Goal: Transaction & Acquisition: Obtain resource

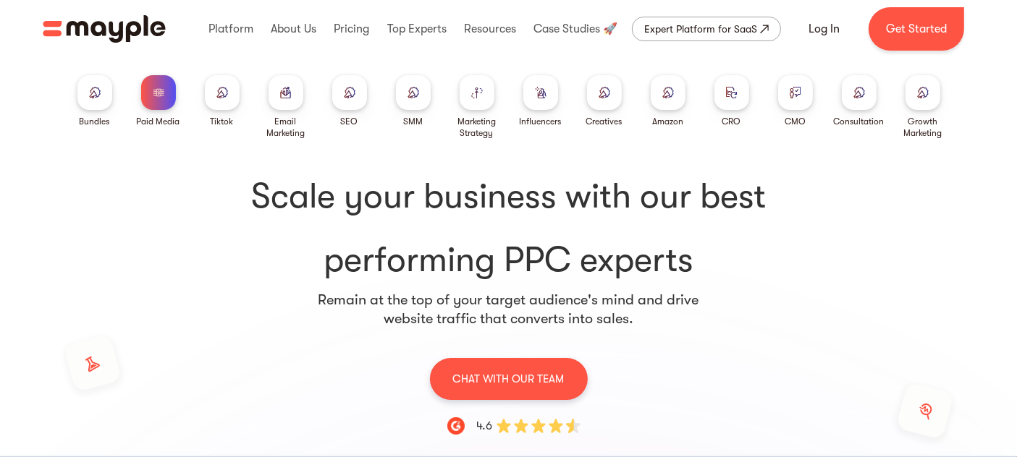
click at [158, 98] on div at bounding box center [158, 92] width 35 height 35
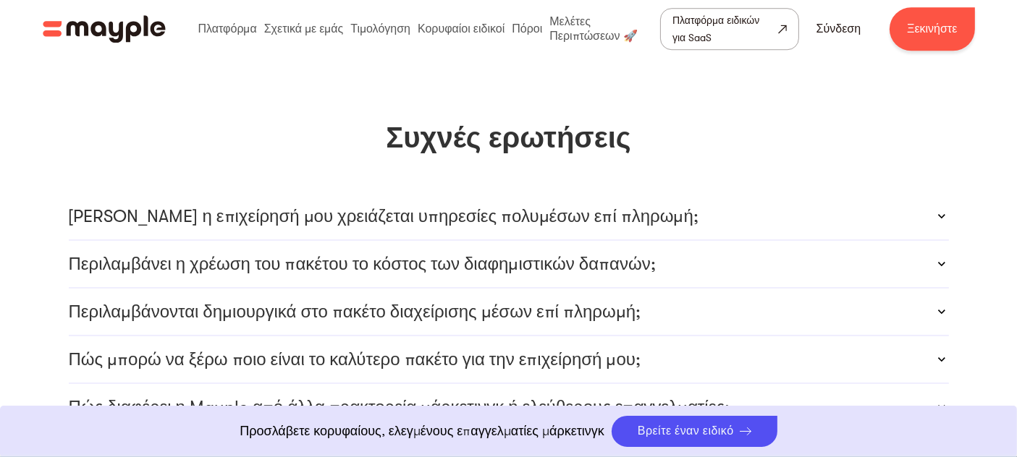
scroll to position [4262, 0]
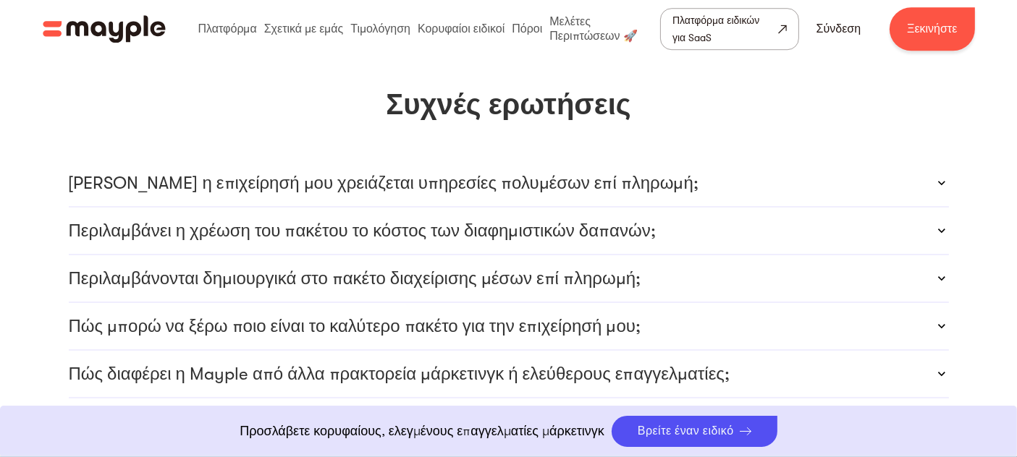
click at [937, 176] on icon at bounding box center [942, 183] width 14 height 14
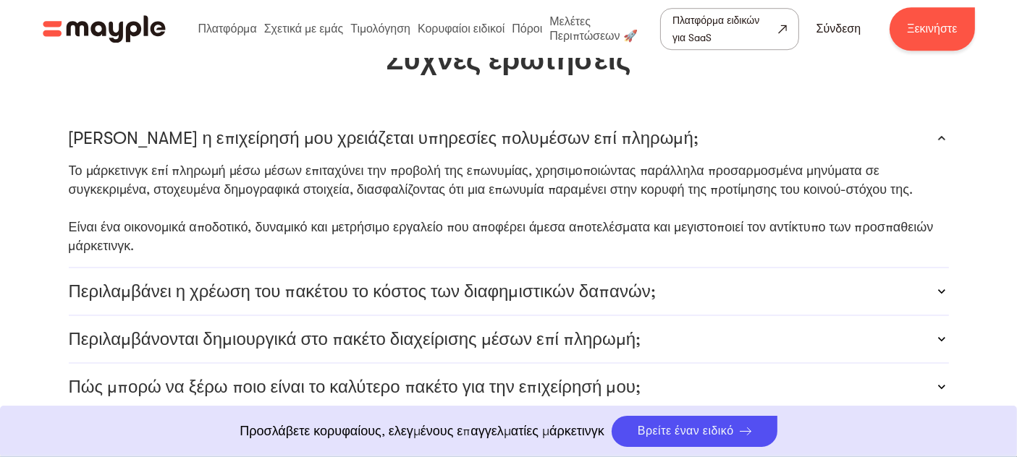
scroll to position [4343, 0]
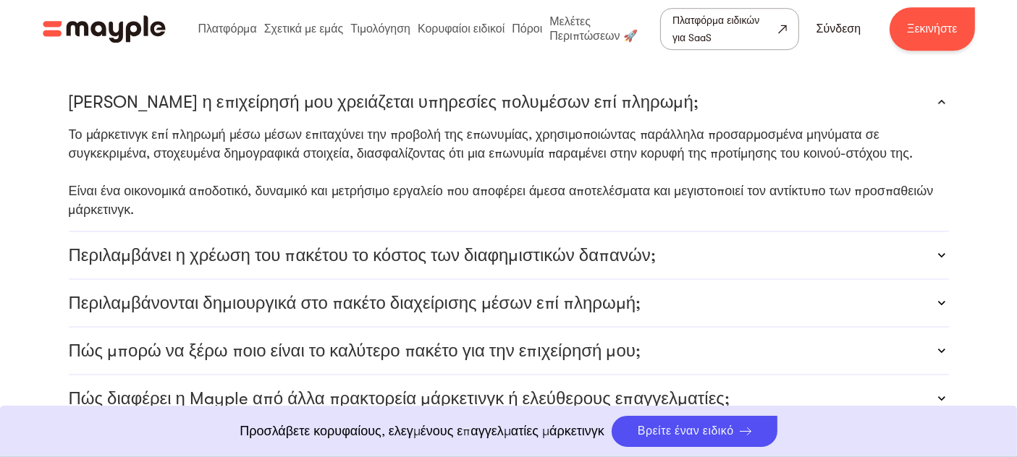
click at [512, 245] on font "Περιλαμβάνει η χρέωση του πακέτου το κόστος των διαφημιστικών δαπανών;" at bounding box center [362, 255] width 587 height 20
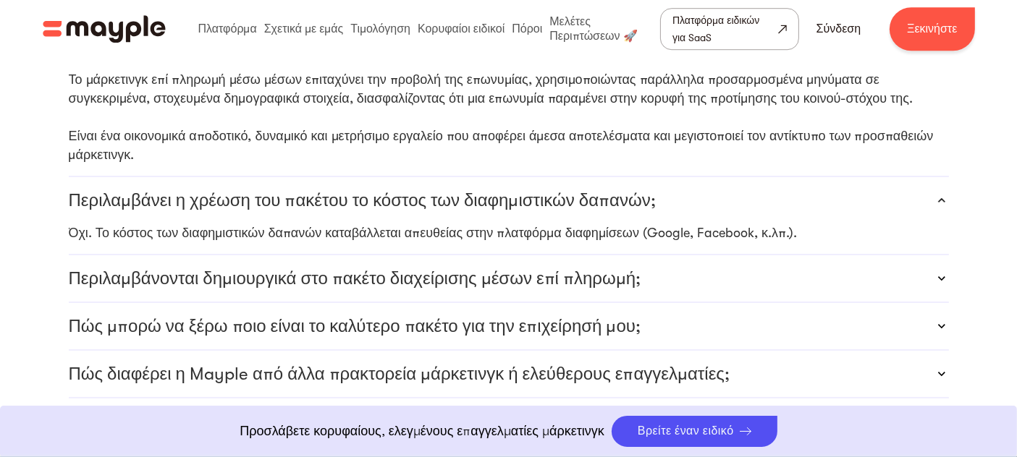
scroll to position [4424, 0]
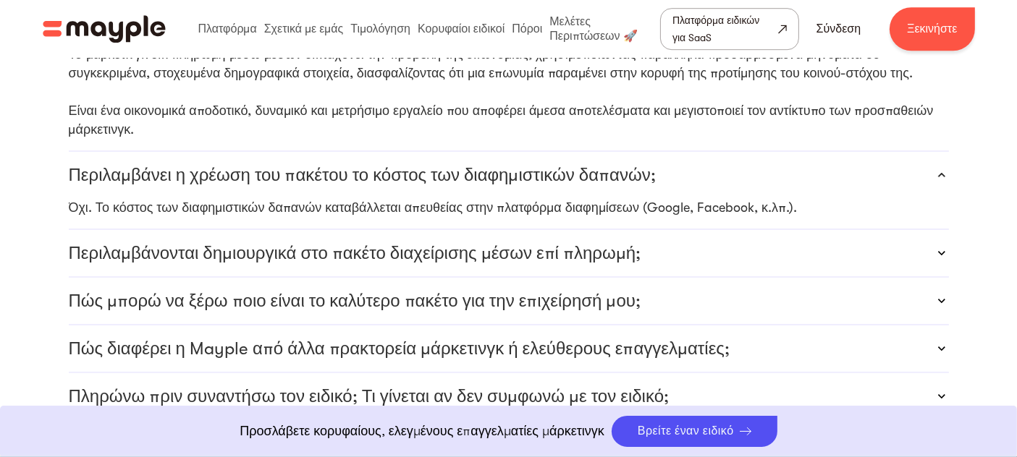
click at [602, 339] on font "Πώς διαφέρει η Mayple από άλλα πρακτορεία μάρκετινγκ ή ελεύθερους επαγγελματίες;" at bounding box center [400, 349] width 662 height 20
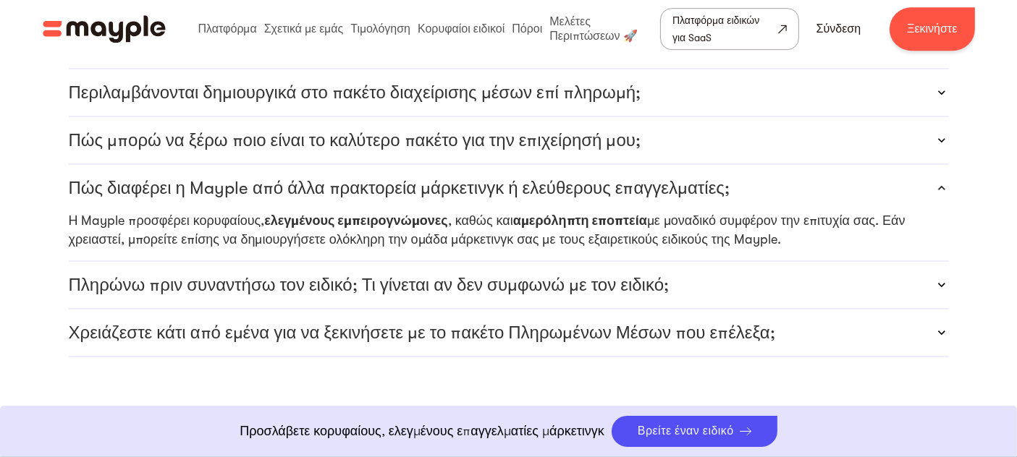
scroll to position [4665, 0]
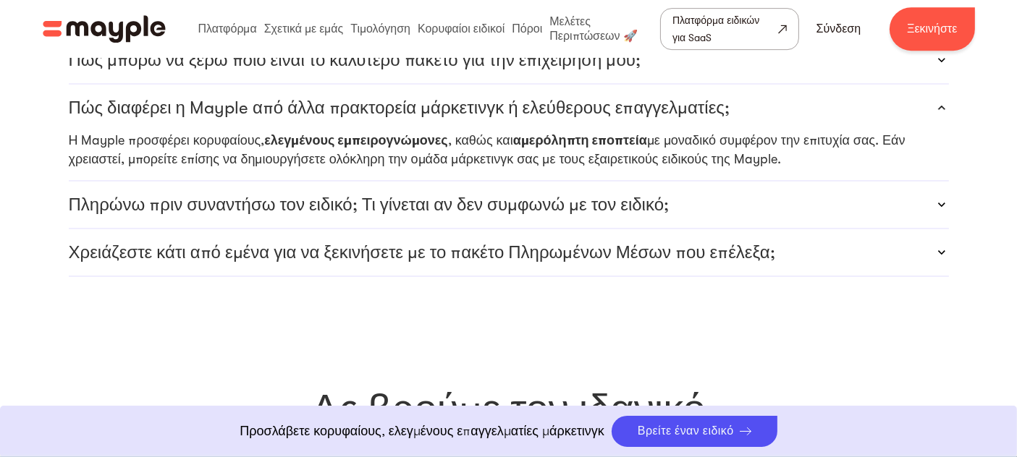
click at [672, 243] on font "Χρειάζεστε κάτι από εμένα για να ξεκινήσετε με το πακέτο Πληρωμένων Μέσων που ε…" at bounding box center [422, 253] width 707 height 20
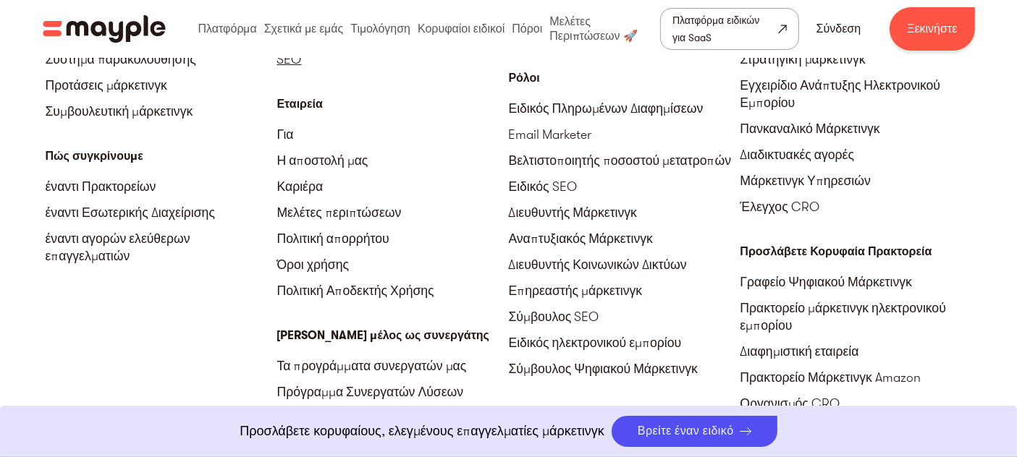
scroll to position [5630, 0]
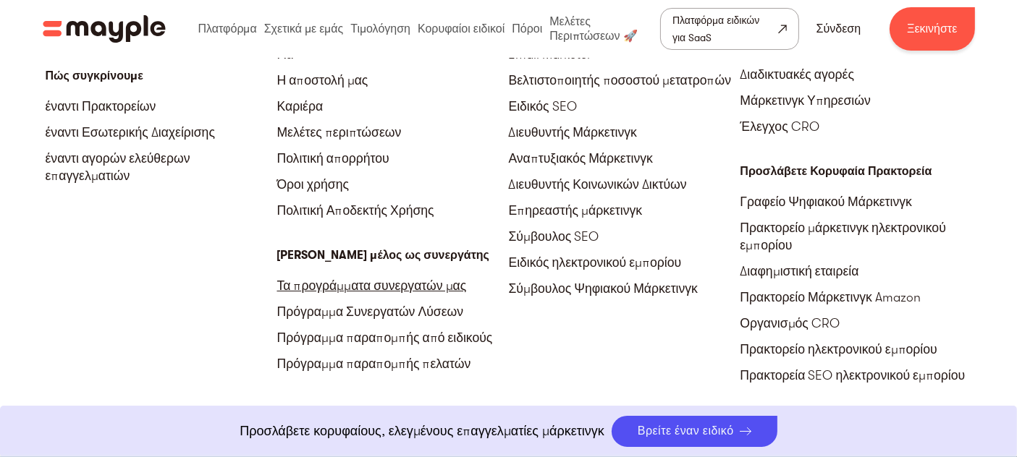
click at [355, 279] on font "Τα προγράμματα συνεργατών μας" at bounding box center [372, 286] width 190 height 14
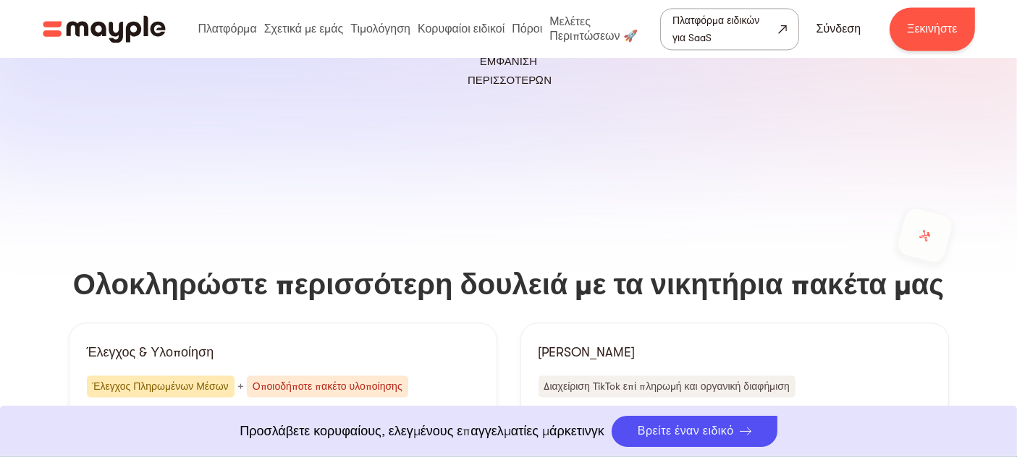
scroll to position [2976, 0]
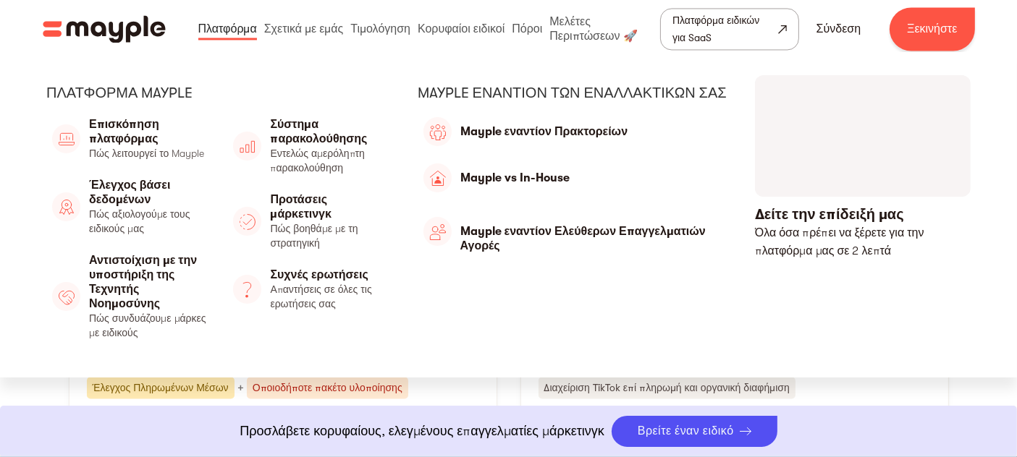
click at [243, 30] on link at bounding box center [228, 29] width 66 height 46
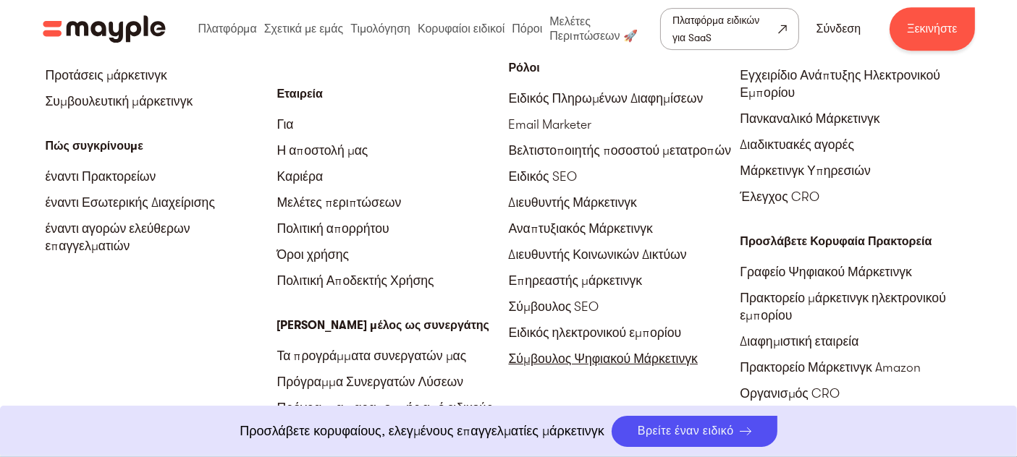
scroll to position [4745, 0]
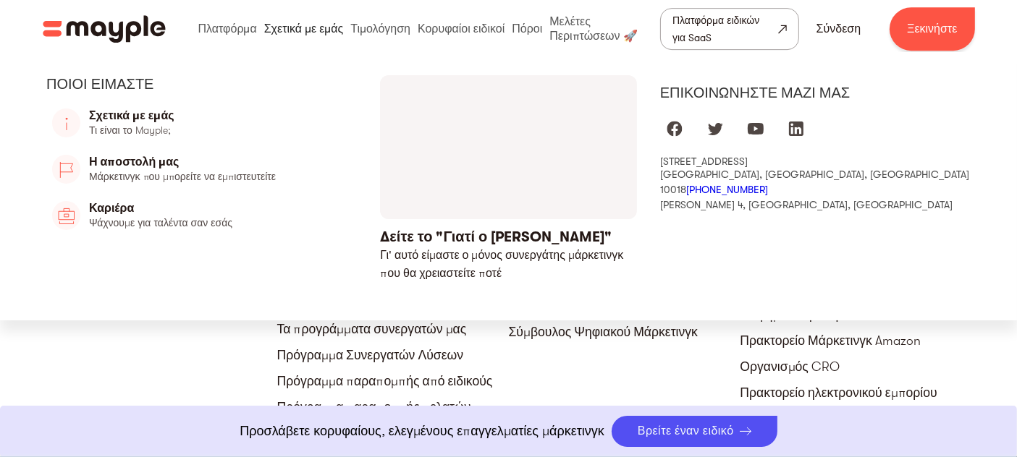
click at [290, 21] on link at bounding box center [304, 29] width 87 height 46
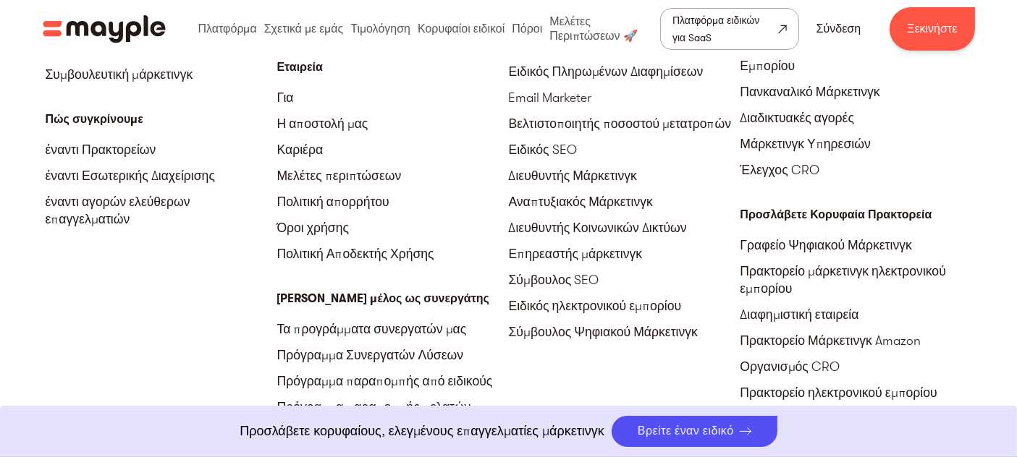
scroll to position [5148, 0]
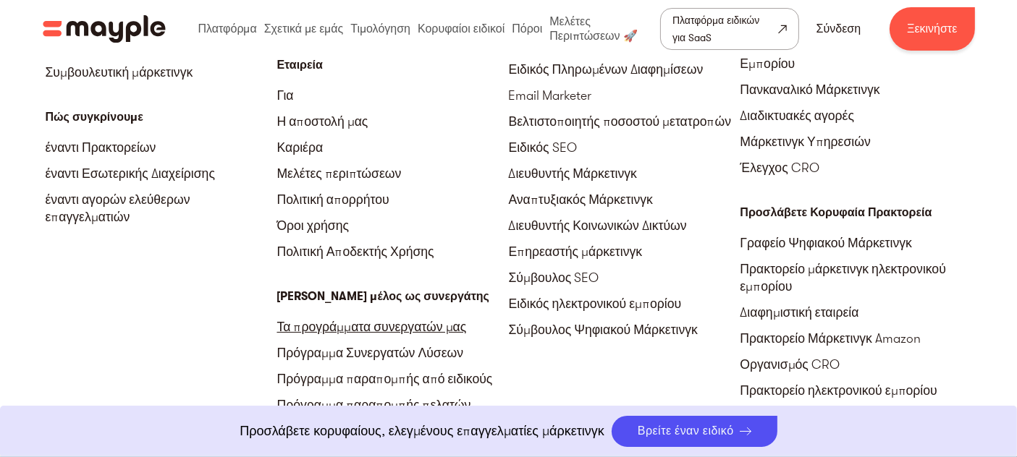
click at [416, 320] on font "Τα προγράμματα συνεργατών μας" at bounding box center [372, 327] width 190 height 14
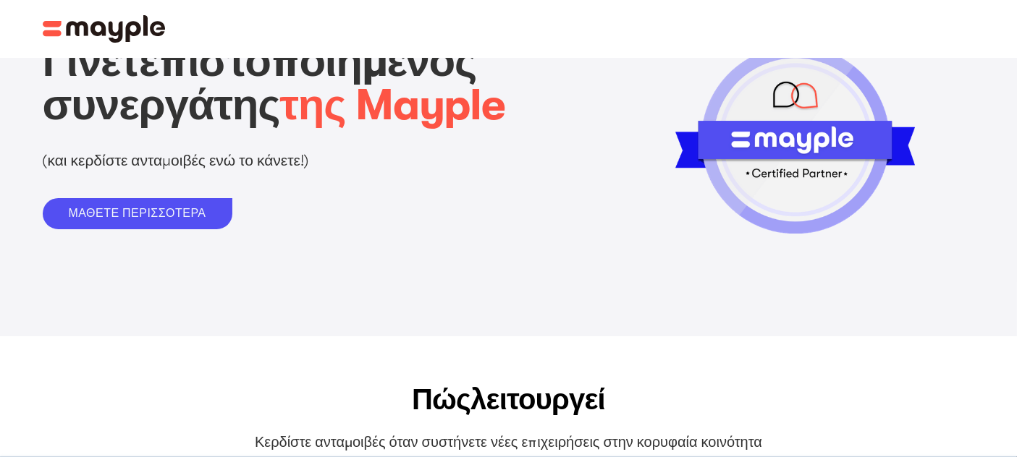
scroll to position [80, 0]
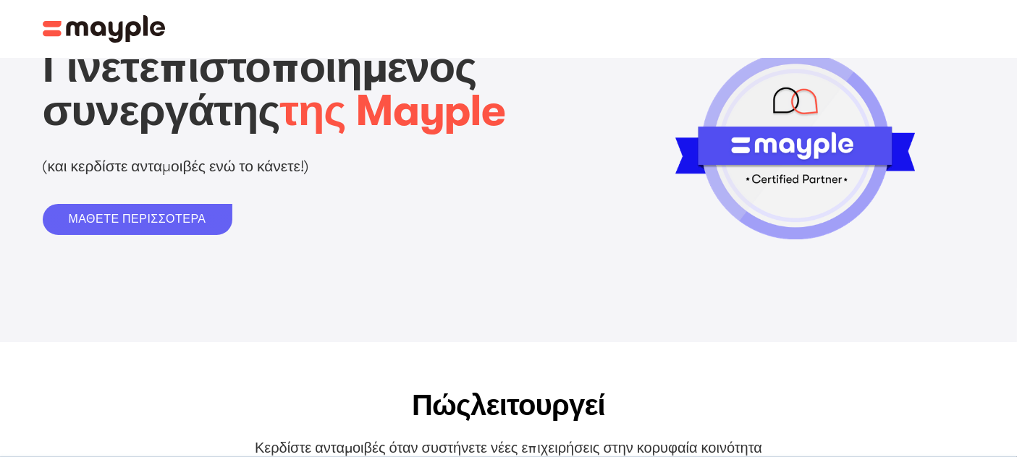
click at [169, 218] on font "ΜΑΘΕΤΕ ΠΕΡΙΣΣΟΤΕΡΑ" at bounding box center [138, 219] width 138 height 13
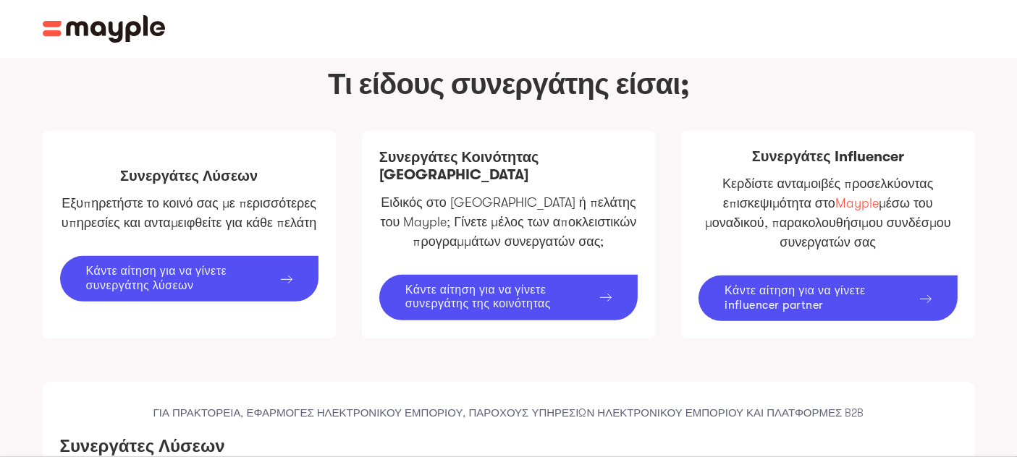
scroll to position [843, 0]
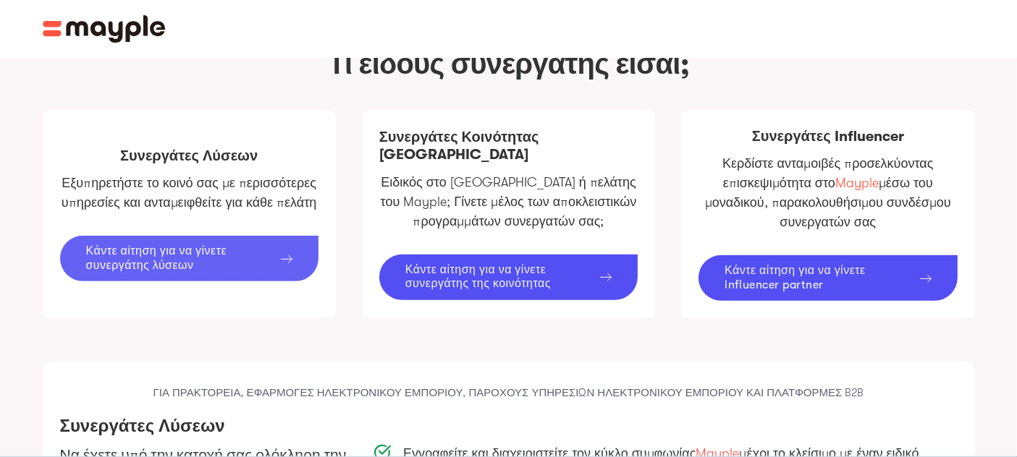
click at [231, 248] on div "Κάντε αίτηση για να γίνετε συνεργάτης λύσεων" at bounding box center [180, 259] width 189 height 28
click at [135, 255] on font "Κάντε αίτηση για να γίνετε συνεργάτης λύσεων" at bounding box center [156, 258] width 141 height 27
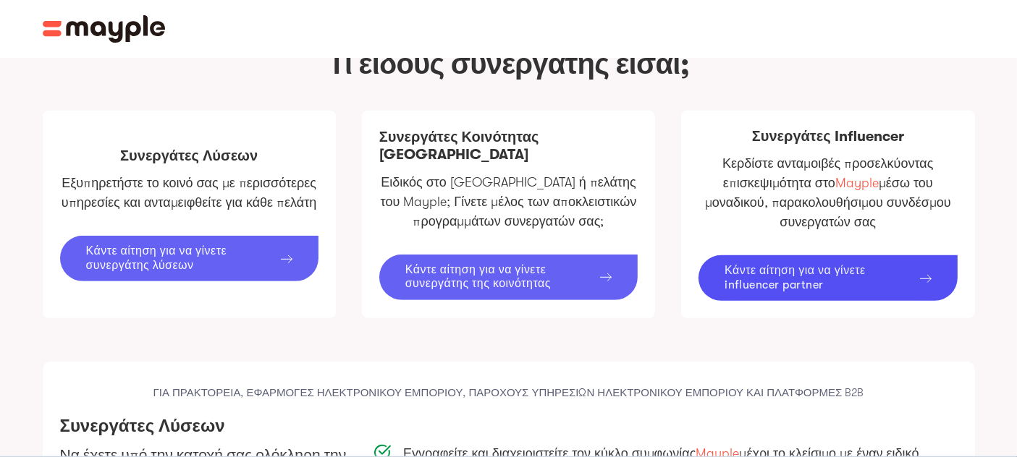
click at [478, 269] on font "Κάντε αίτηση για να γίνετε συνεργάτης της κοινότητας" at bounding box center [478, 276] width 146 height 27
click at [444, 162] on div "Συνεργάτες Κοινότητας Mayple Ειδικός στο Mayple ή πελάτης του Mayple; Γίνετε μέ…" at bounding box center [508, 215] width 293 height 208
click at [449, 138] on font "Συνεργάτες Κοινότητας Mayple" at bounding box center [459, 146] width 160 height 35
click at [201, 150] on div "Συνεργάτες Λύσεων Εξυπηρετήστε το κοινό σας με περισσότερες υπηρεσίες και ανταμ…" at bounding box center [189, 215] width 293 height 208
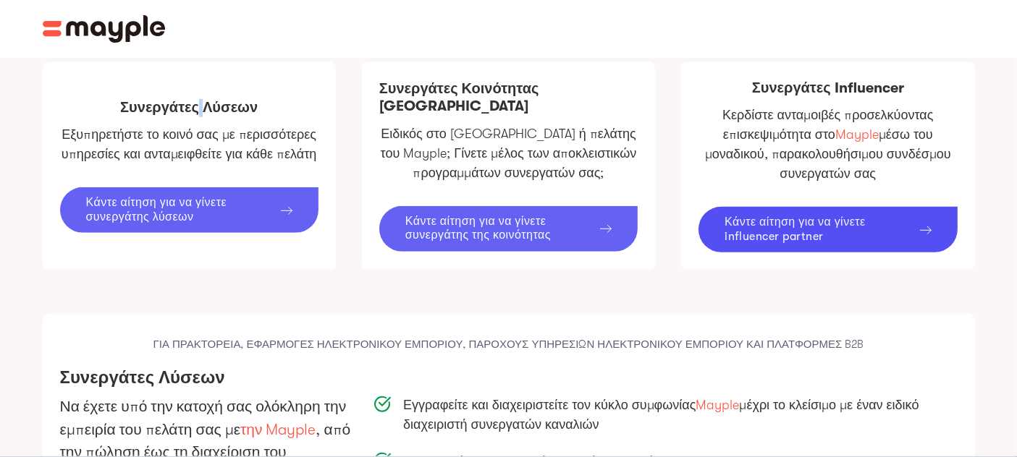
scroll to position [923, 0]
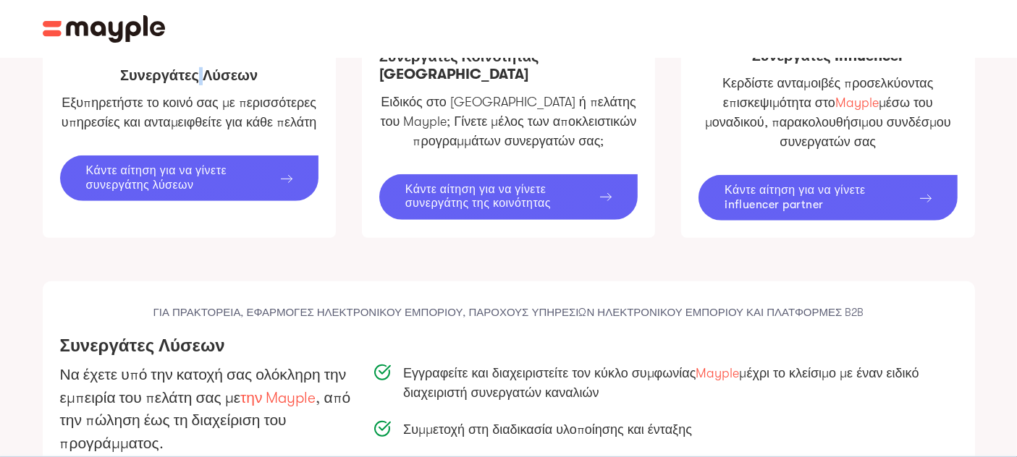
click at [830, 181] on link "Κάντε αίτηση για να γίνετε influencer partner" at bounding box center [828, 197] width 258 height 45
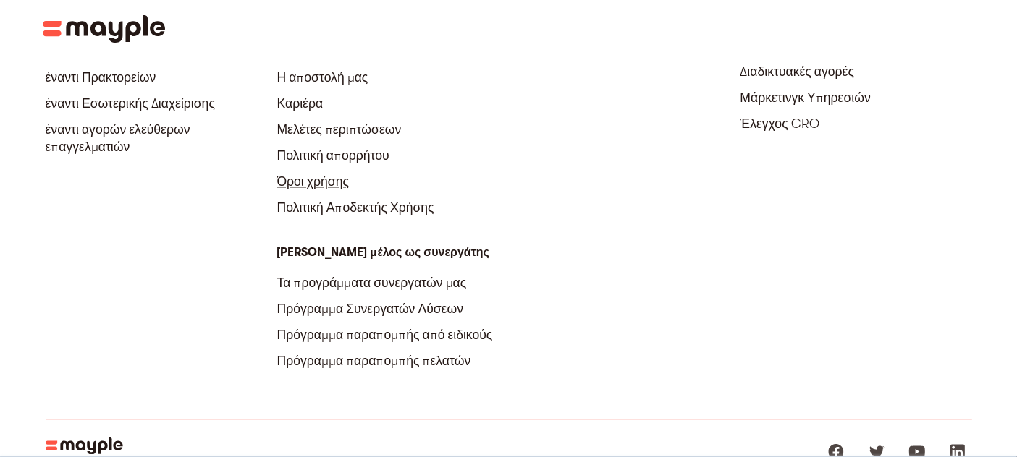
scroll to position [2773, 0]
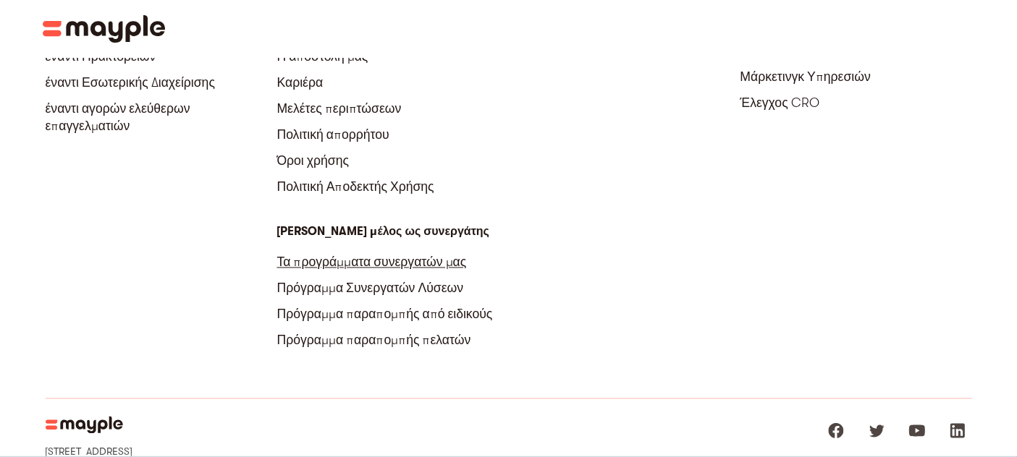
click at [431, 263] on font "Τα προγράμματα συνεργατών μας" at bounding box center [372, 262] width 190 height 14
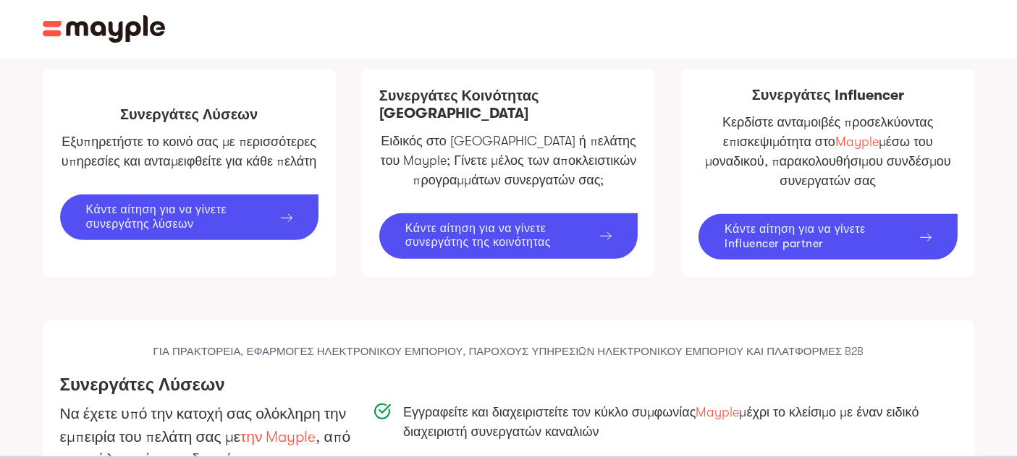
scroll to position [885, 0]
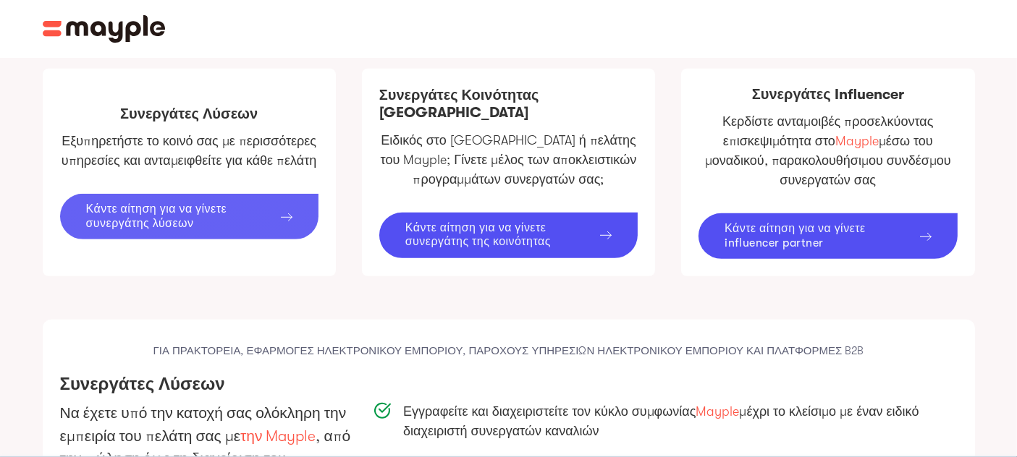
click at [139, 219] on font "Κάντε αίτηση για να γίνετε συνεργάτης λύσεων" at bounding box center [156, 216] width 141 height 27
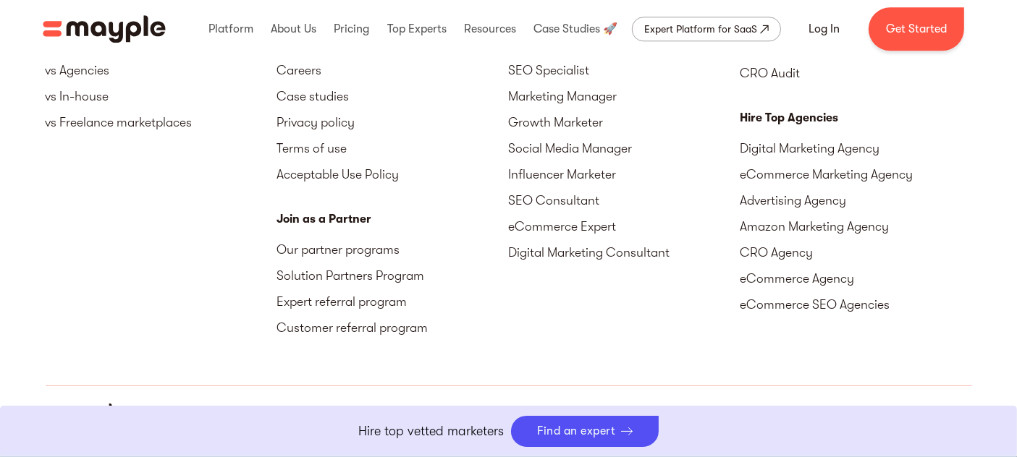
scroll to position [3860, 0]
